Goal: Transaction & Acquisition: Purchase product/service

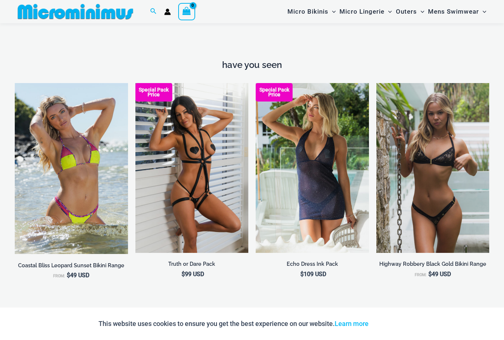
scroll to position [560, 0]
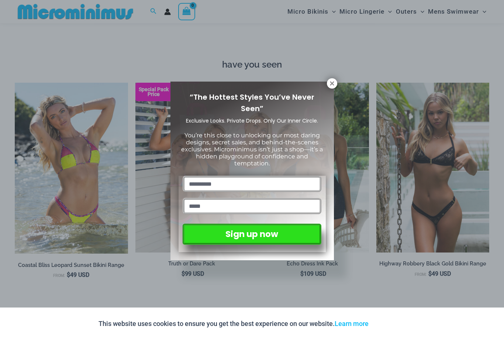
click at [329, 88] on div "“The Hottest Styles You’ve Never Seen” Exclusive Looks. Private Drops. Only Our…" at bounding box center [251, 171] width 163 height 179
click at [333, 81] on icon at bounding box center [332, 83] width 4 height 4
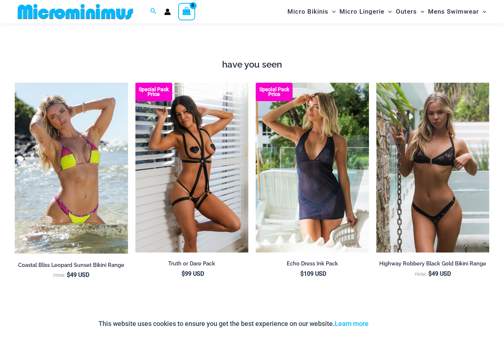
click at [256, 83] on img at bounding box center [256, 83] width 0 height 0
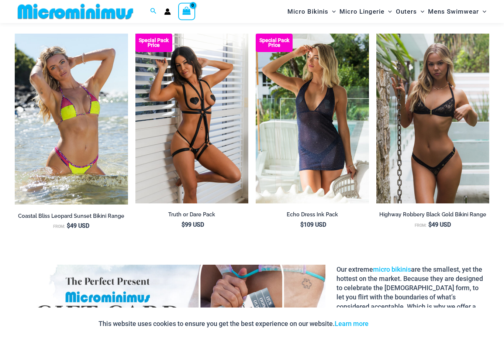
scroll to position [609, 0]
click at [15, 34] on img at bounding box center [15, 34] width 0 height 0
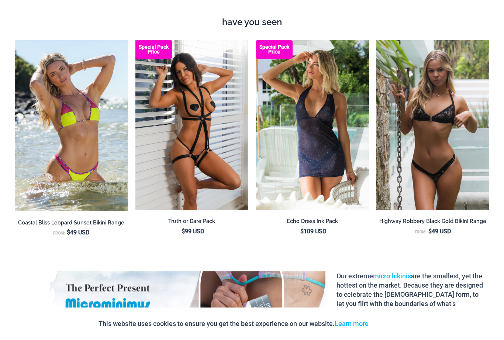
scroll to position [0, 0]
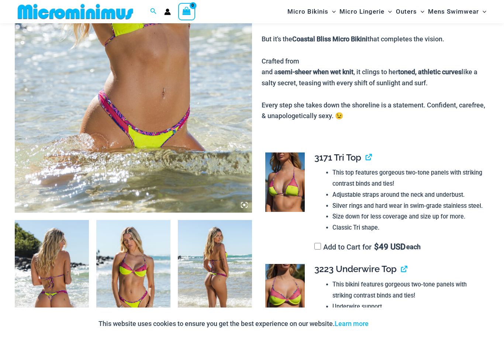
scroll to position [211, 0]
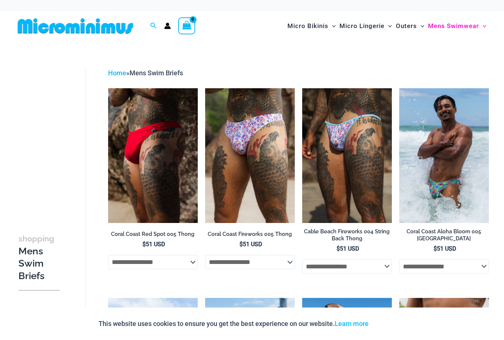
click at [302, 88] on img at bounding box center [302, 88] width 0 height 0
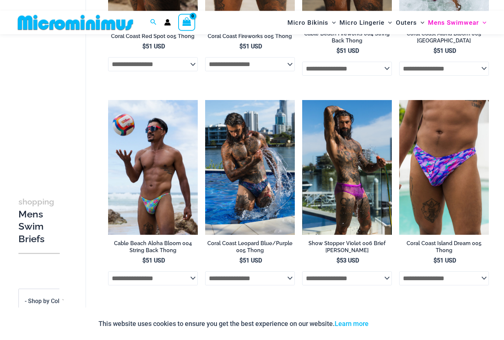
scroll to position [191, 0]
click at [108, 100] on img at bounding box center [108, 100] width 0 height 0
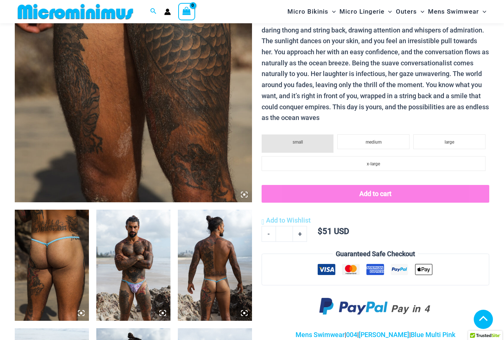
scroll to position [221, 0]
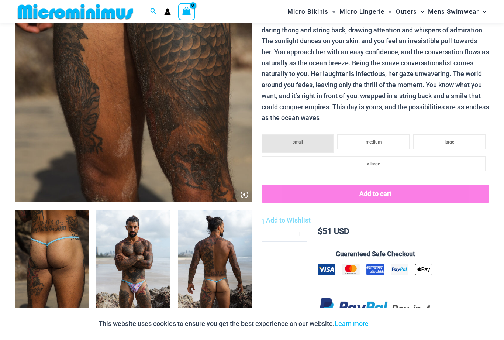
click at [395, 188] on button "Add to cart" at bounding box center [376, 194] width 228 height 18
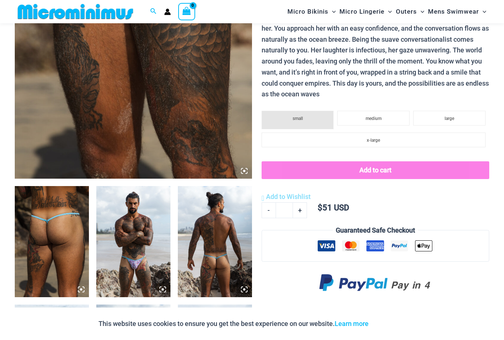
click at [319, 113] on li "small" at bounding box center [298, 120] width 72 height 18
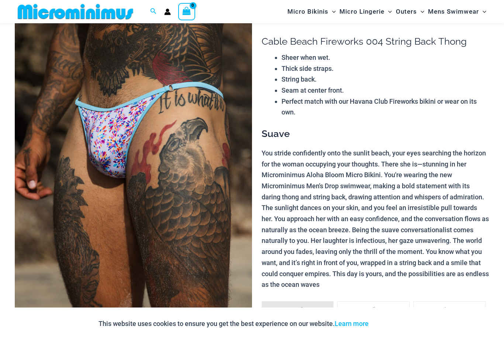
scroll to position [53, 0]
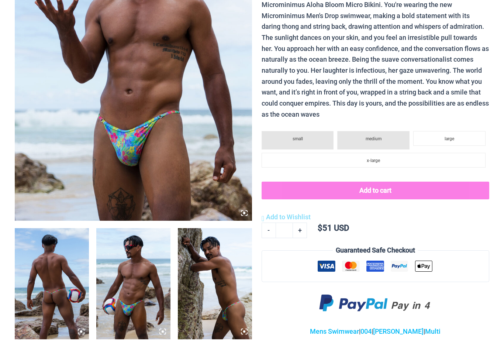
click at [321, 131] on li "small" at bounding box center [298, 140] width 72 height 18
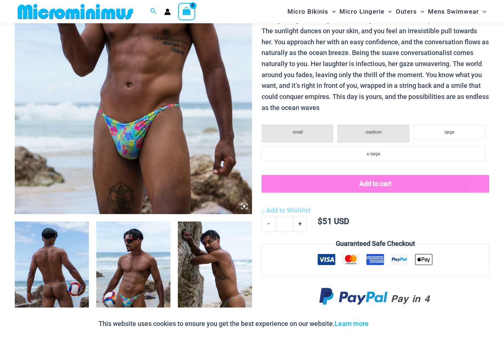
click at [397, 177] on button "Add to cart" at bounding box center [376, 184] width 228 height 18
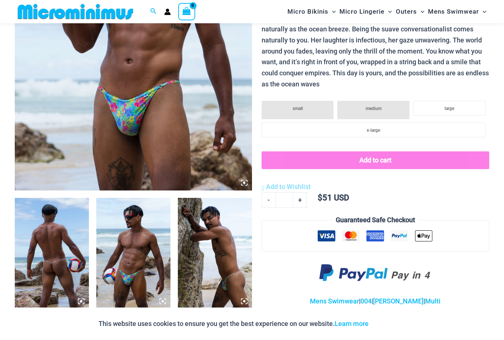
click at [463, 105] on li "large" at bounding box center [449, 108] width 72 height 15
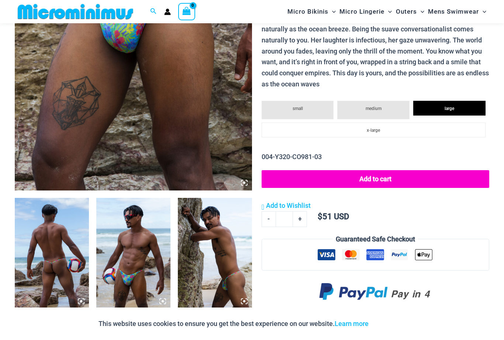
click at [389, 106] on li "medium" at bounding box center [373, 110] width 72 height 18
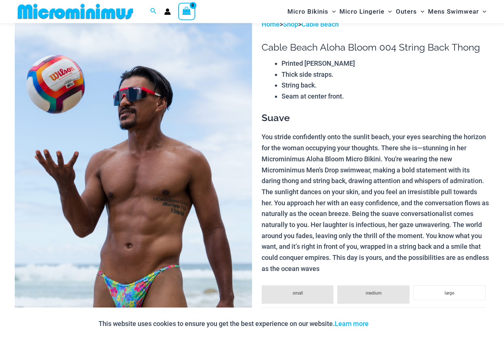
scroll to position [0, 0]
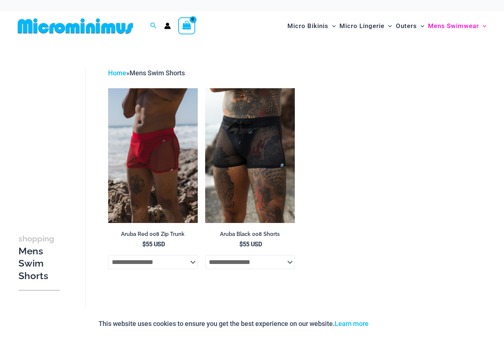
click at [205, 88] on img at bounding box center [205, 88] width 0 height 0
click at [108, 88] on img at bounding box center [108, 88] width 0 height 0
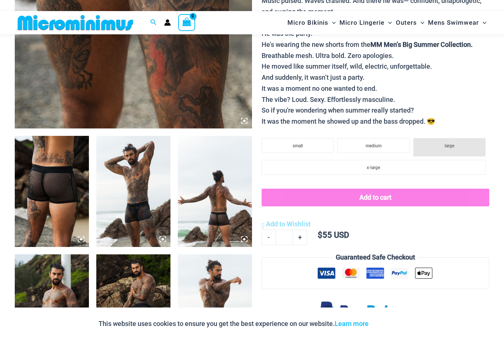
scroll to position [293, 0]
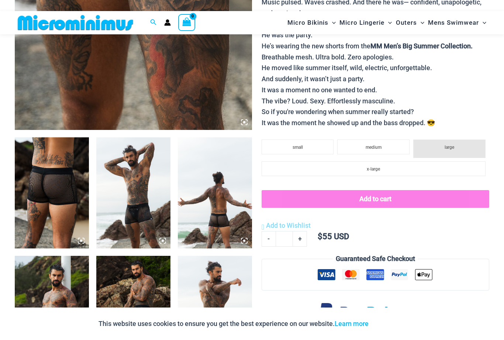
click at [315, 139] on li "small" at bounding box center [298, 146] width 72 height 15
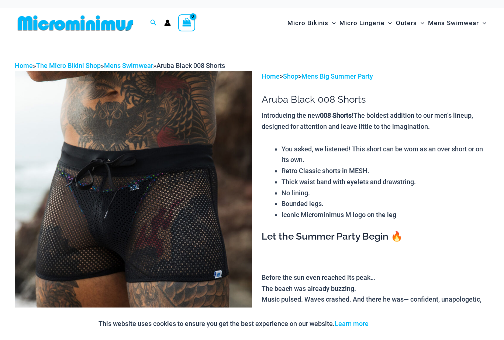
scroll to position [0, 0]
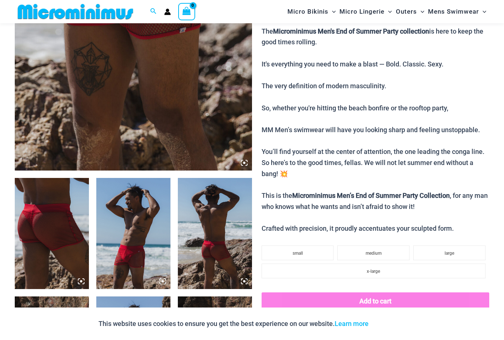
scroll to position [250, 0]
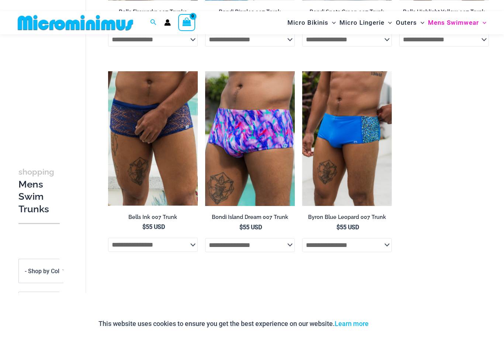
scroll to position [427, 0]
